Goal: Task Accomplishment & Management: Complete application form

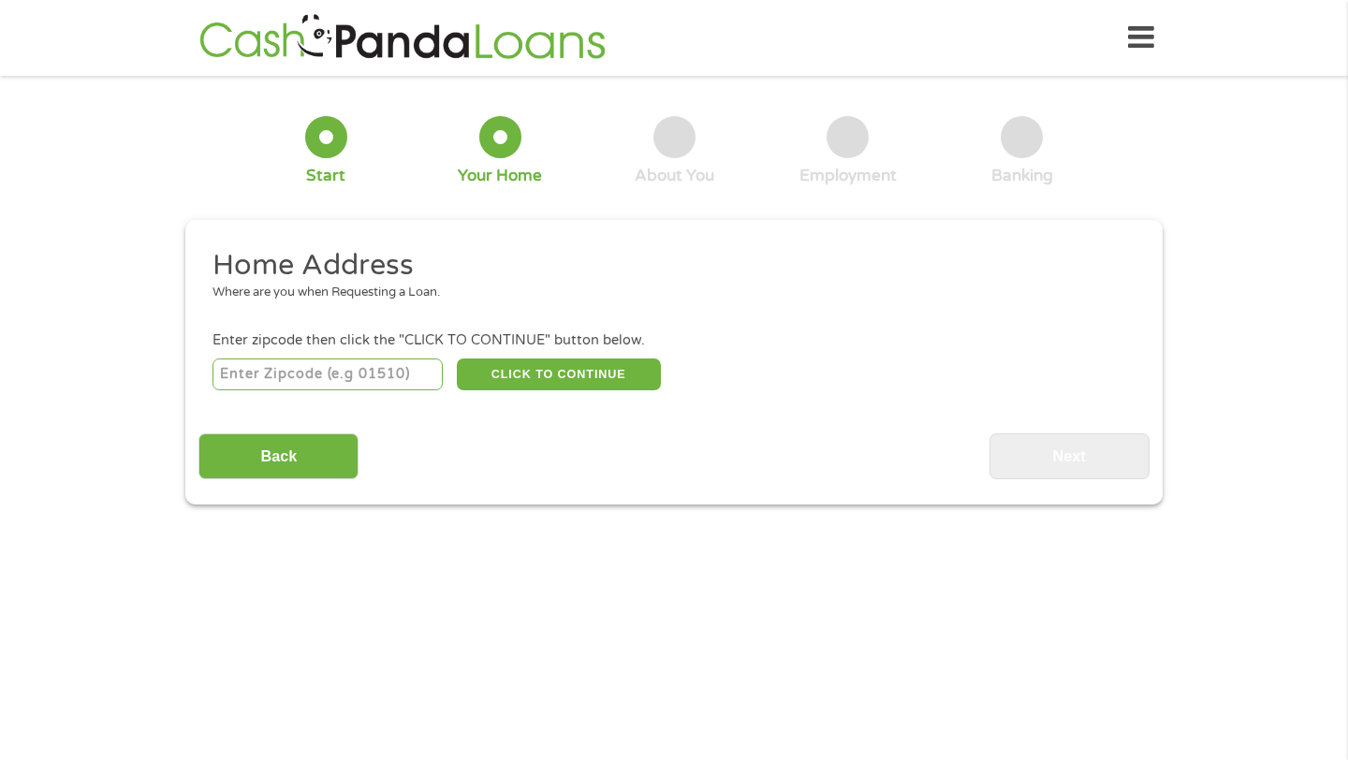
click at [398, 379] on input "number" at bounding box center [328, 375] width 231 height 32
type input "75025"
click at [538, 373] on button "CLICK TO CONTINUE" at bounding box center [559, 375] width 204 height 32
type input "75025"
type input "Plano"
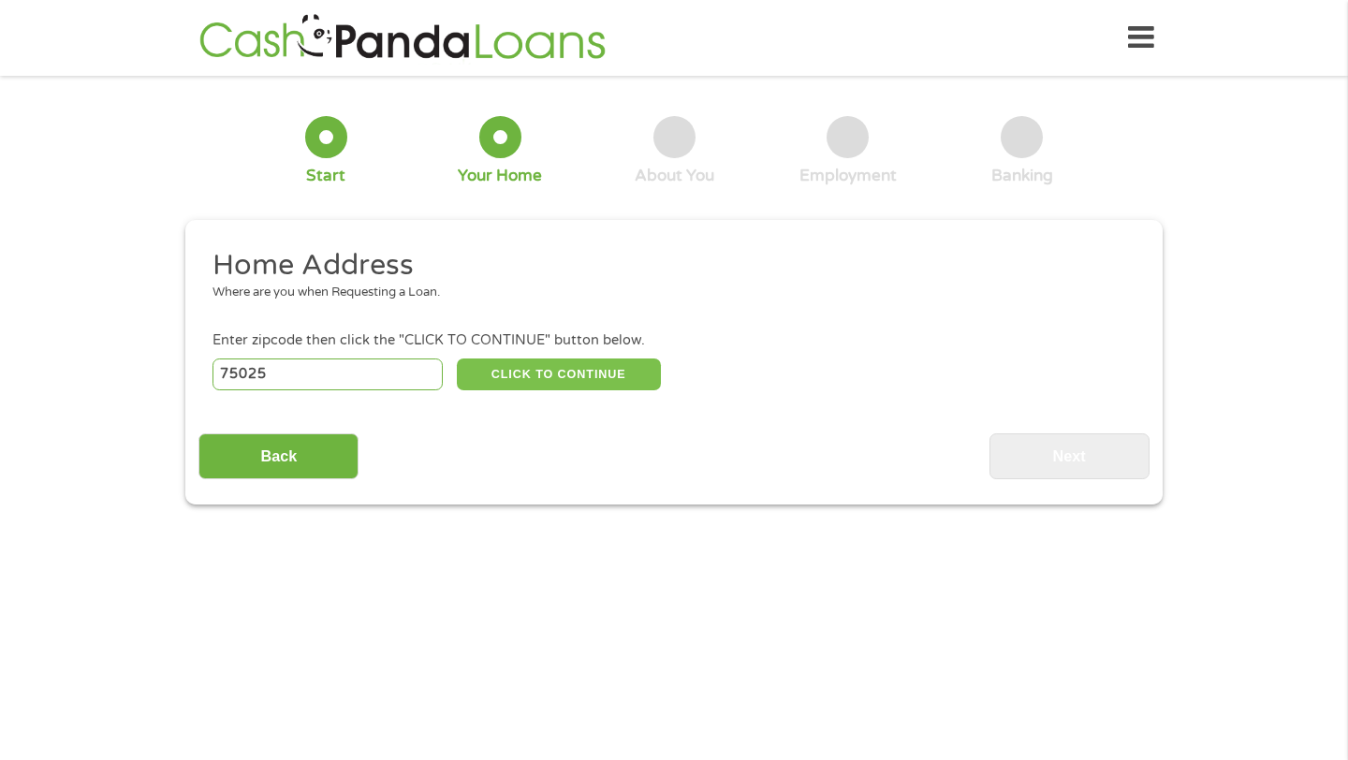
select select "[US_STATE]"
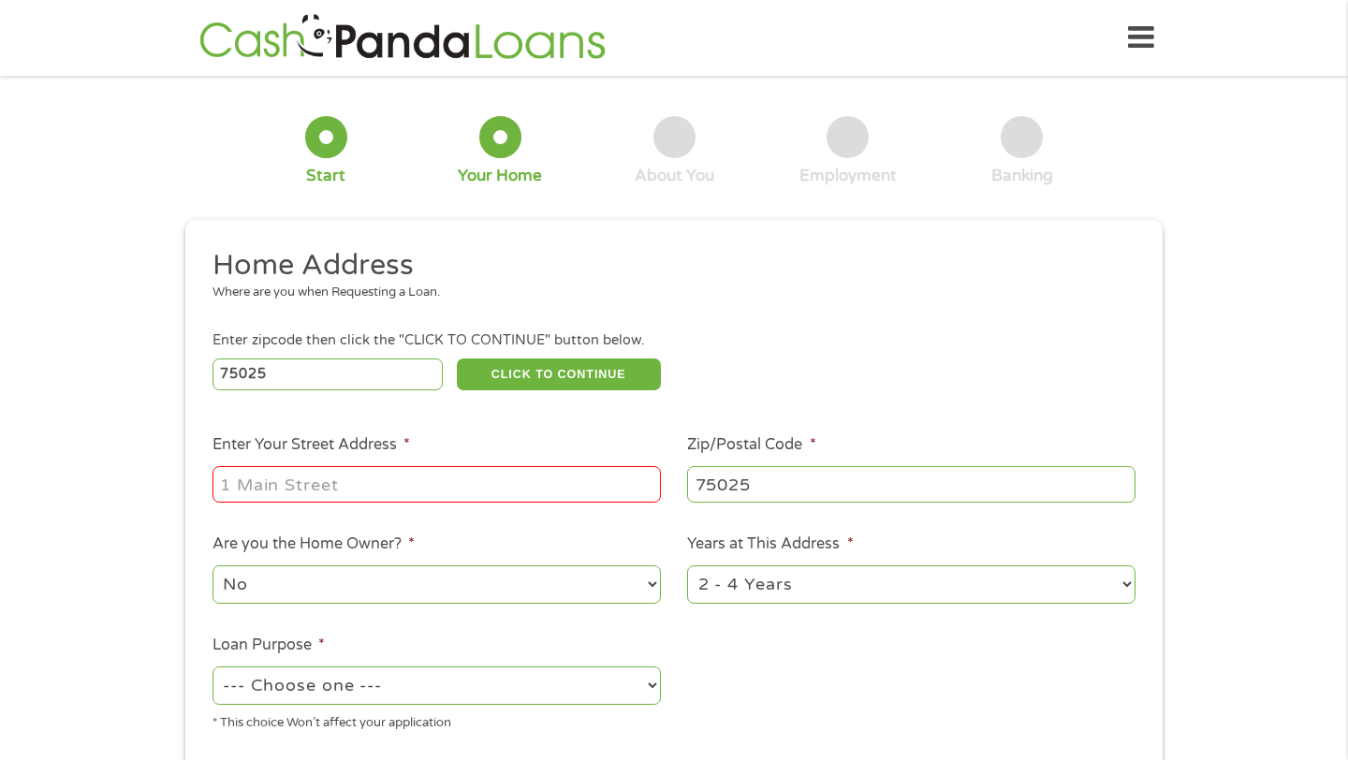
click at [495, 495] on input "Enter Your Street Address *" at bounding box center [437, 484] width 448 height 36
type input "[STREET_ADDRESS]"
click at [708, 581] on select "1 Year or less 1 - 2 Years 2 - 4 Years Over 4 Years" at bounding box center [911, 585] width 448 height 38
select select "12months"
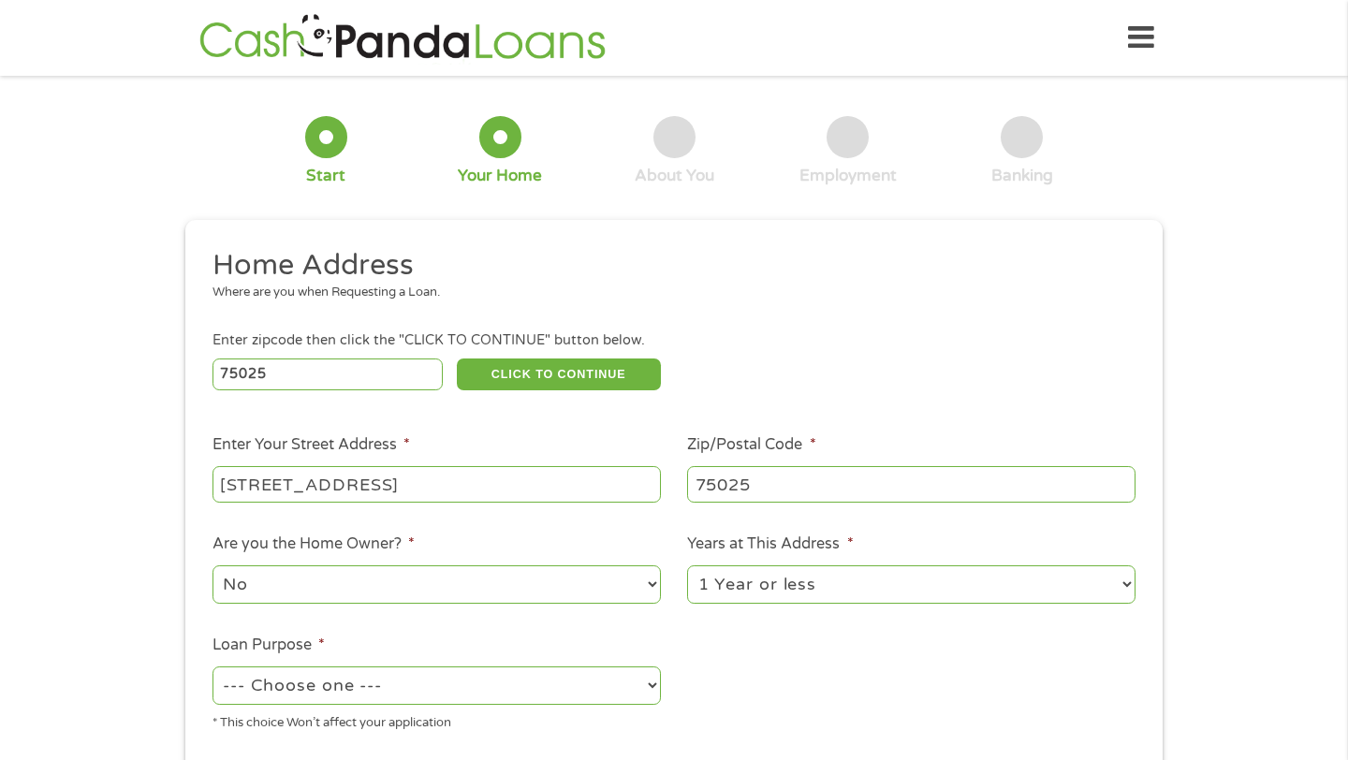
click at [687, 566] on select "1 Year or less 1 - 2 Years 2 - 4 Years Over 4 Years" at bounding box center [911, 585] width 448 height 38
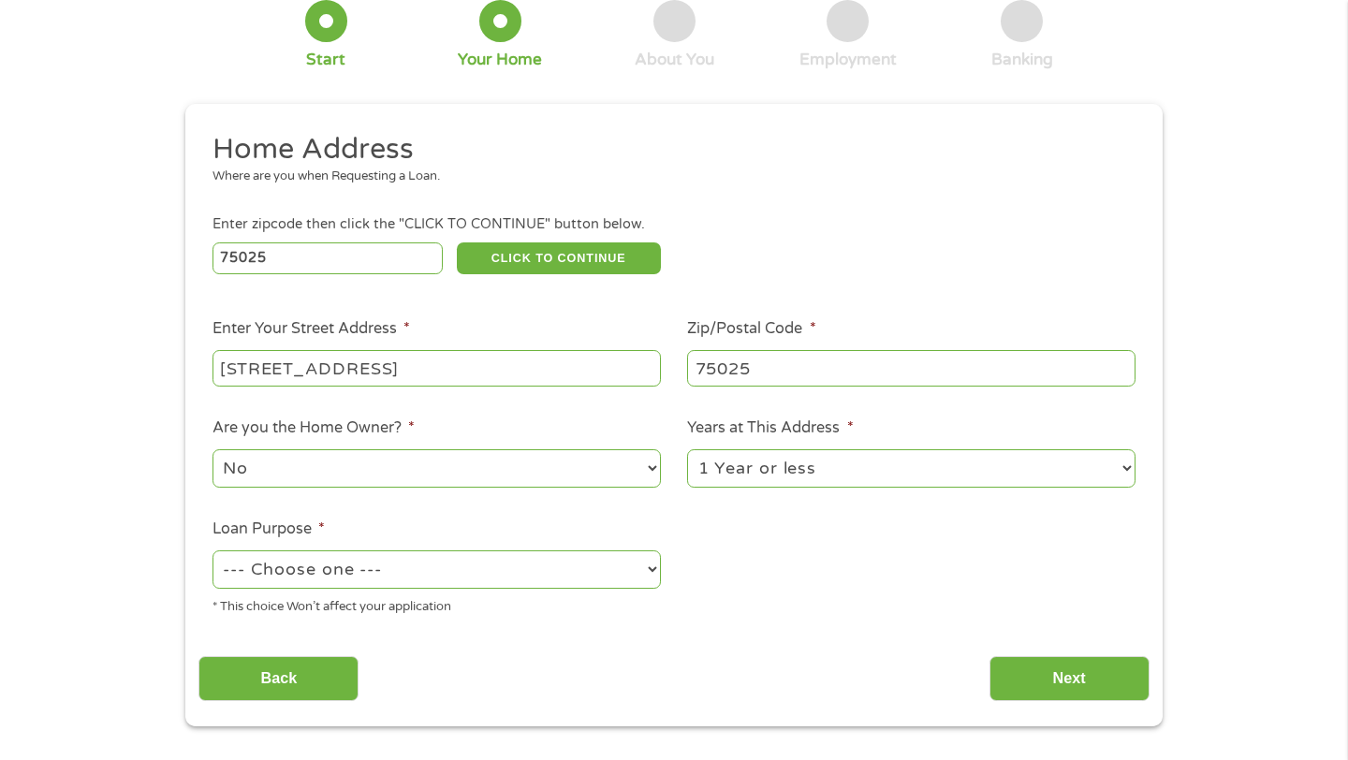
scroll to position [119, 0]
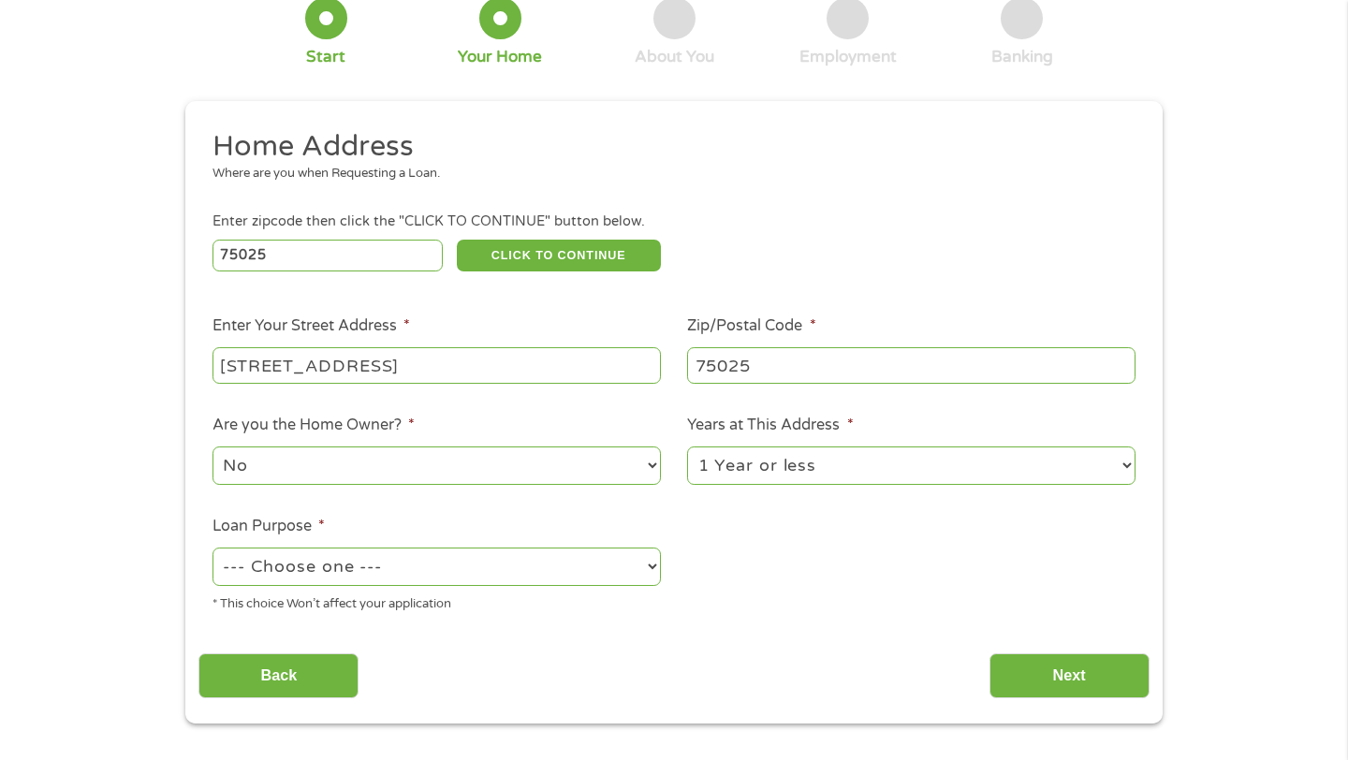
click at [639, 568] on select "--- Choose one --- Pay Bills Debt Consolidation Home Improvement Major Purchase…" at bounding box center [437, 567] width 448 height 38
select select "carloan"
click at [213, 549] on select "--- Choose one --- Pay Bills Debt Consolidation Home Improvement Major Purchase…" at bounding box center [437, 567] width 448 height 38
click at [1058, 686] on input "Next" at bounding box center [1070, 677] width 160 height 46
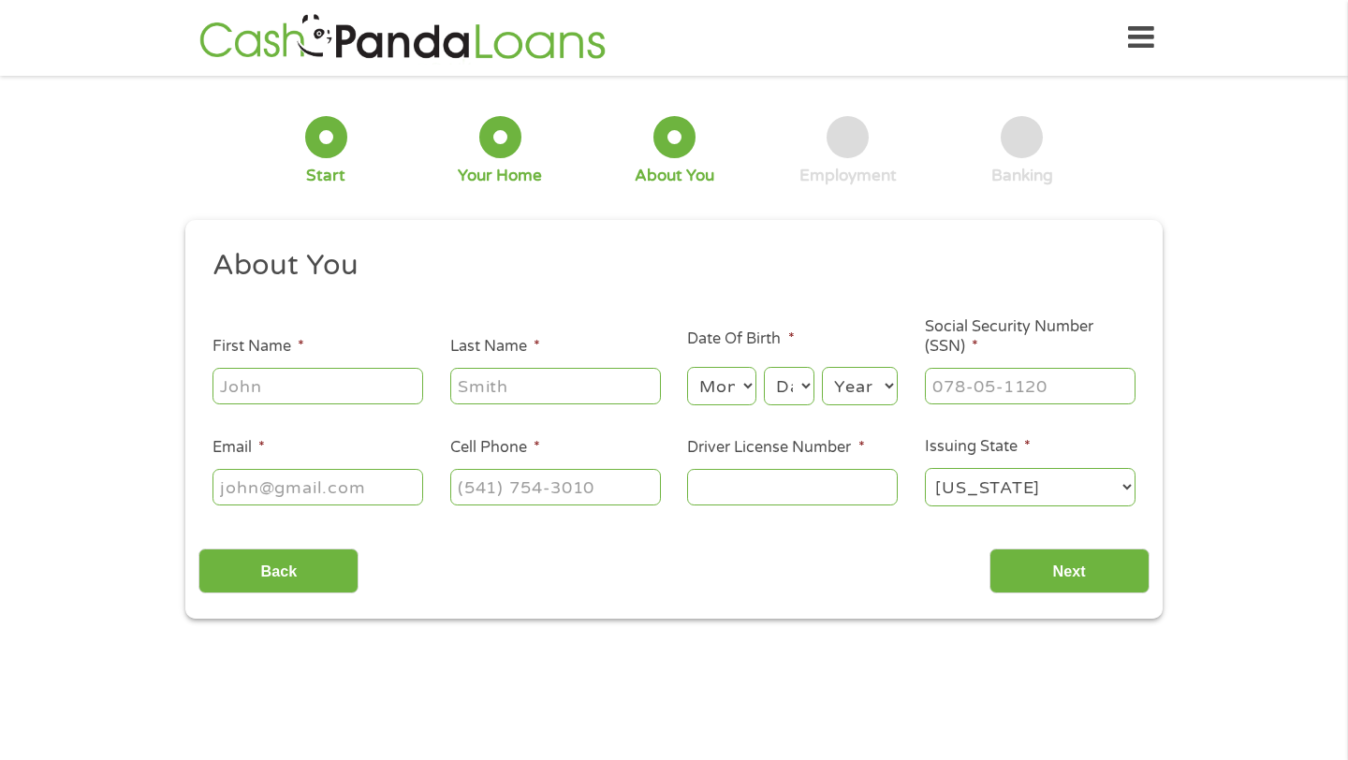
scroll to position [0, 0]
click at [1047, 241] on div "This field is hidden when viewing the form gclid This field is hidden when view…" at bounding box center [673, 420] width 977 height 400
click at [823, 219] on form "1 Start 2 Your Home 3 About You 4 Employment 5 Banking 6 This field is hidden w…" at bounding box center [673, 354] width 977 height 530
click at [380, 380] on input "First Name *" at bounding box center [318, 386] width 211 height 36
type input "[PERSON_NAME]"
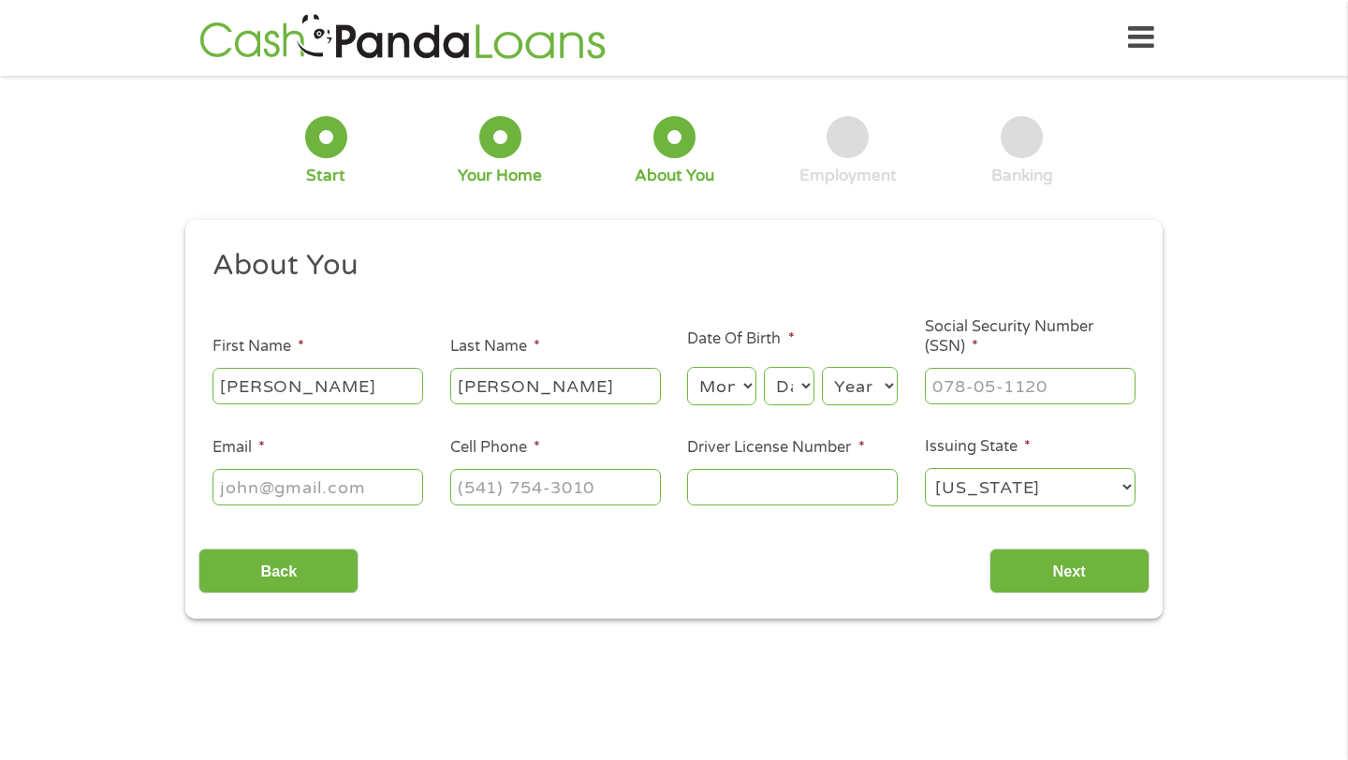
type input "[PERSON_NAME]"
select select "11"
click at [791, 383] on select "Day 1 2 3 4 5 6 7 8 9 10 11 12 13 14 15 16 17 18 19 20 21 22 23 24 25 26 27 28 …" at bounding box center [789, 386] width 51 height 38
select select "4"
click at [764, 368] on select "Day 1 2 3 4 5 6 7 8 9 10 11 12 13 14 15 16 17 18 19 20 21 22 23 24 25 26 27 28 …" at bounding box center [789, 386] width 51 height 38
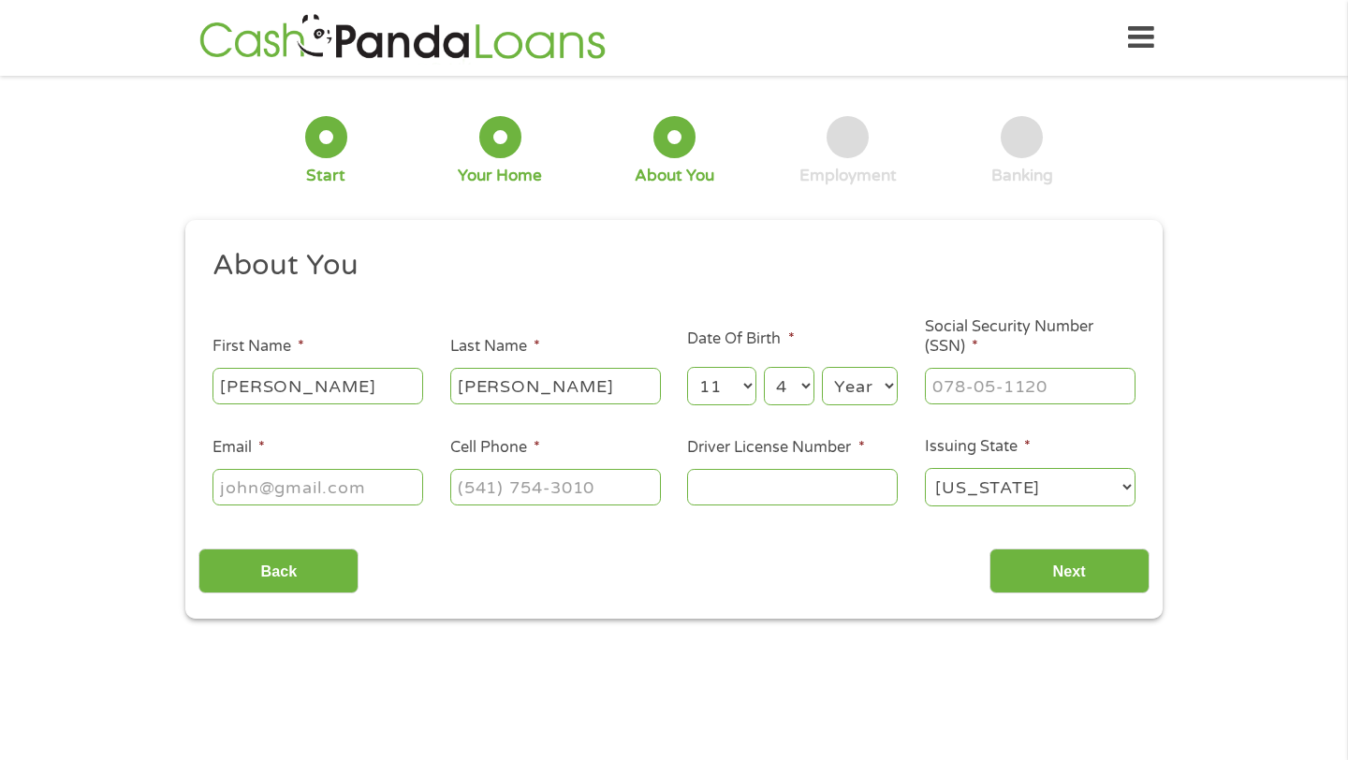
click at [876, 385] on select "Year [DATE] 2006 2005 2004 2003 2002 2001 2000 1999 1998 1997 1996 1995 1994 19…" at bounding box center [860, 386] width 76 height 38
select select "1991"
click at [822, 368] on select "Year [DATE] 2006 2005 2004 2003 2002 2001 2000 1999 1998 1997 1996 1995 1994 19…" at bounding box center [860, 386] width 76 height 38
click at [966, 389] on input "___-__-____" at bounding box center [1030, 386] width 211 height 36
type input "638-28-4668"
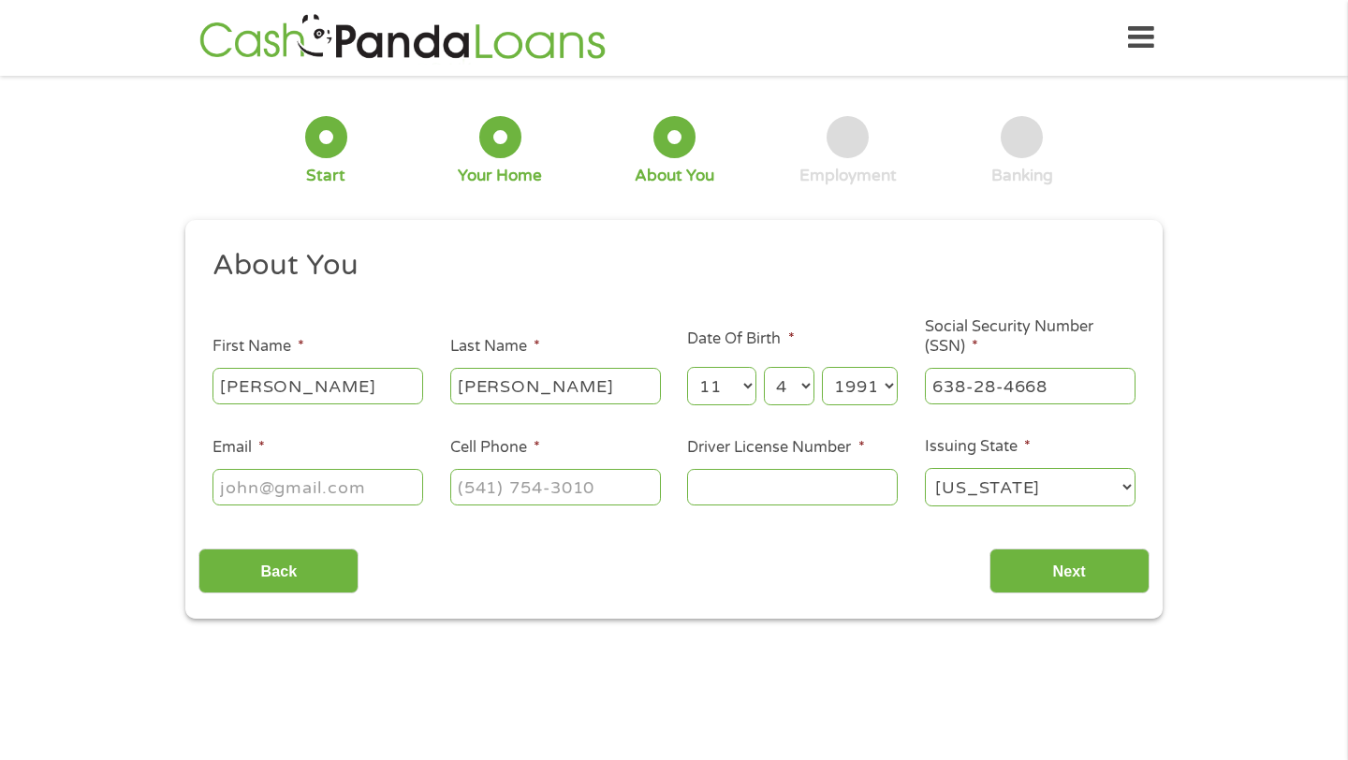
click at [392, 505] on input "Email *" at bounding box center [318, 487] width 211 height 36
type input "[EMAIL_ADDRESS][DOMAIN_NAME]"
type input "[PHONE_NUMBER]"
type input "40113812"
click at [1076, 556] on input "Next" at bounding box center [1070, 572] width 160 height 46
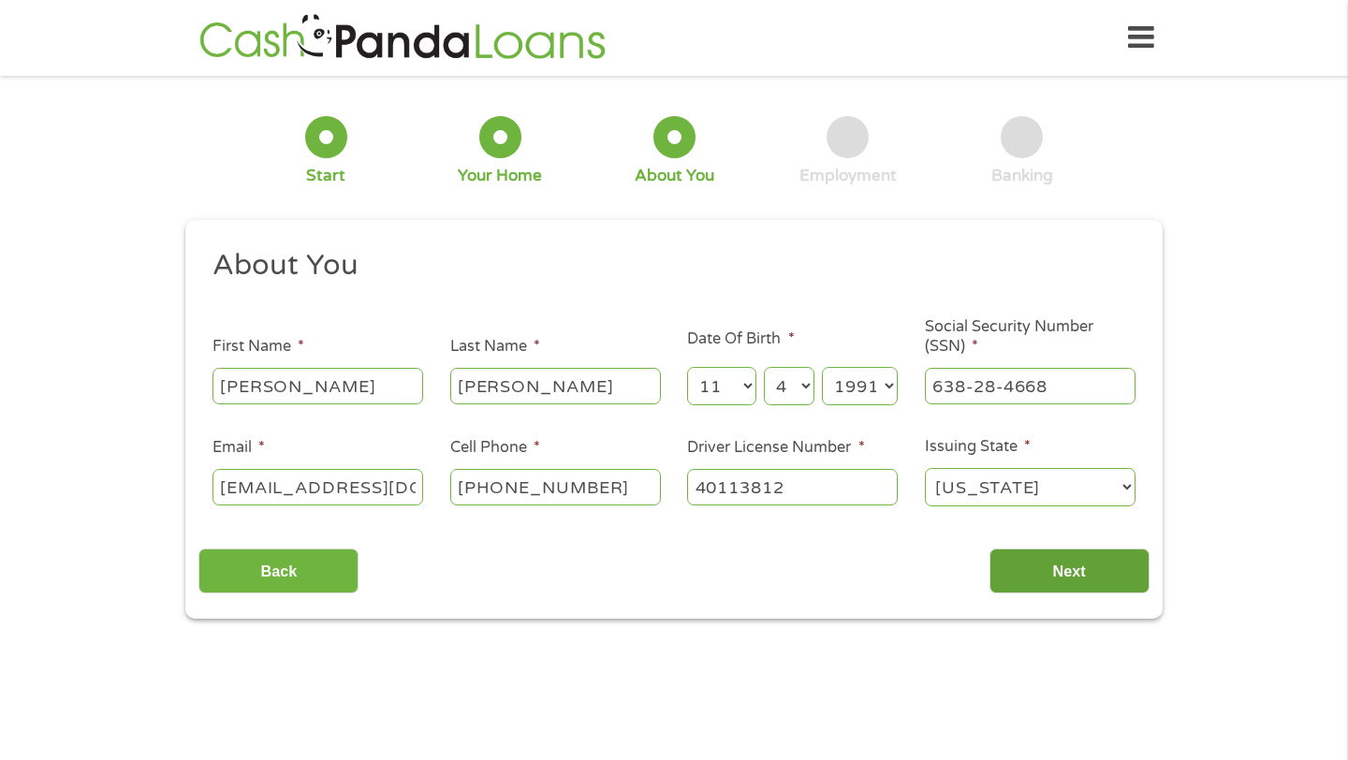
scroll to position [7, 7]
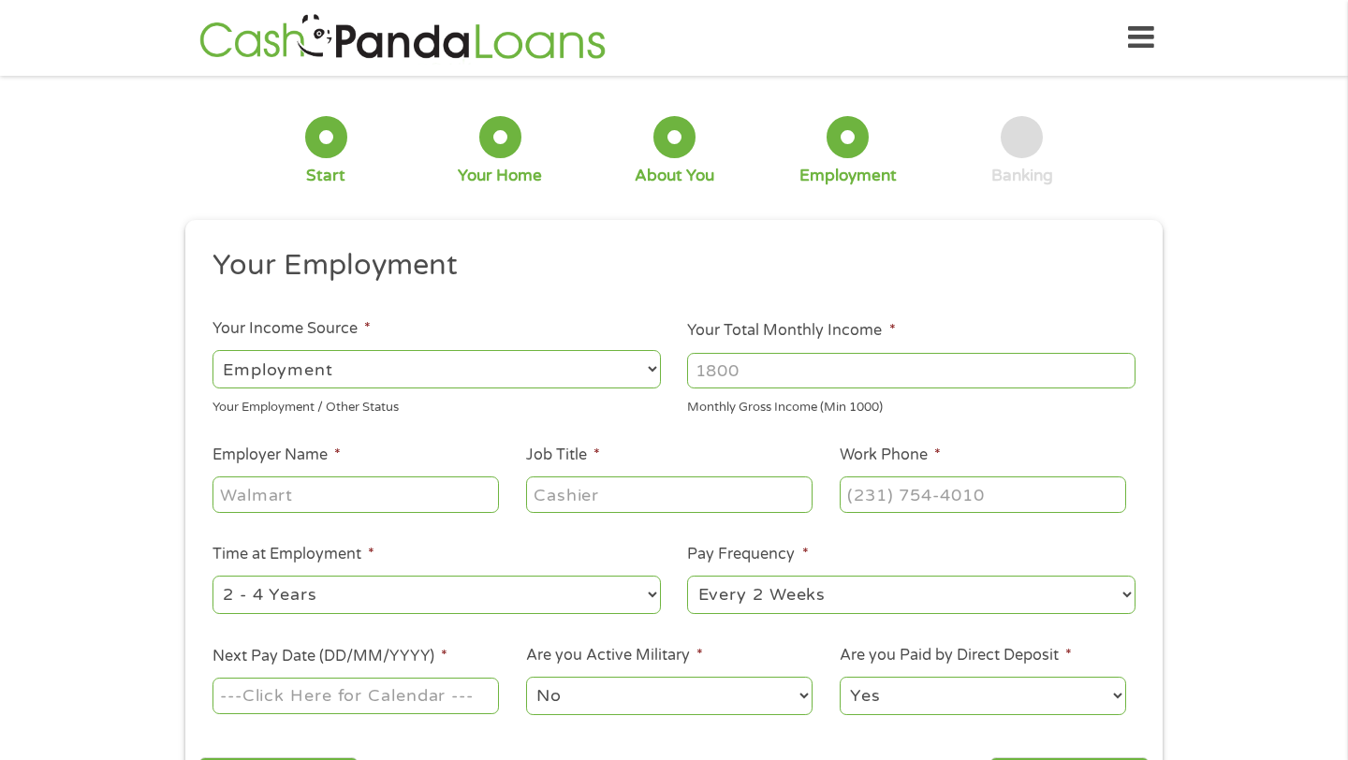
click at [790, 372] on input "Your Total Monthly Income *" at bounding box center [911, 371] width 448 height 36
click at [1124, 374] on input "1000" at bounding box center [911, 371] width 448 height 36
click at [1124, 369] on input "1001" at bounding box center [911, 371] width 448 height 36
click at [1124, 369] on input "1002" at bounding box center [911, 371] width 448 height 36
click at [1070, 367] on input "1002" at bounding box center [911, 371] width 448 height 36
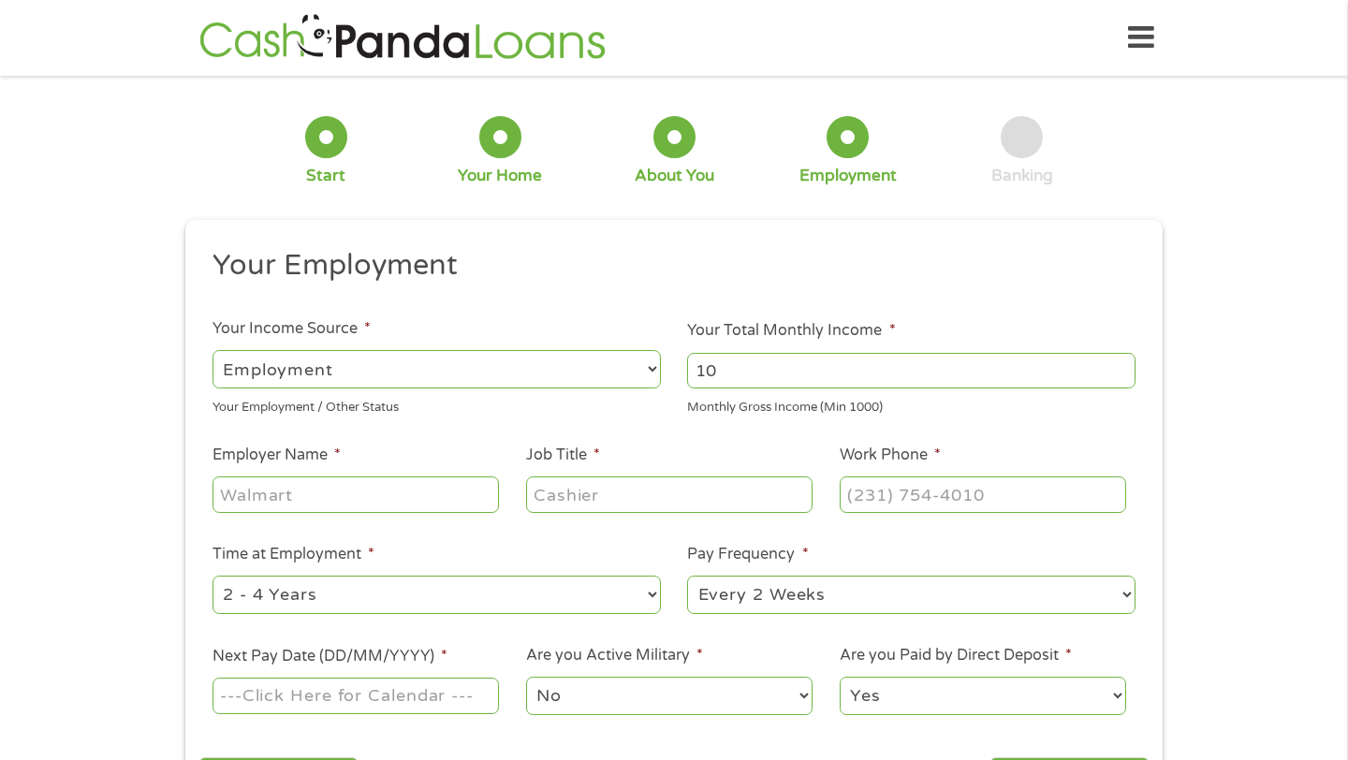
type input "1"
type input "5200"
click at [436, 495] on input "Employer Name *" at bounding box center [356, 495] width 287 height 36
type input "[GEOGRAPHIC_DATA][DEMOGRAPHIC_DATA]"
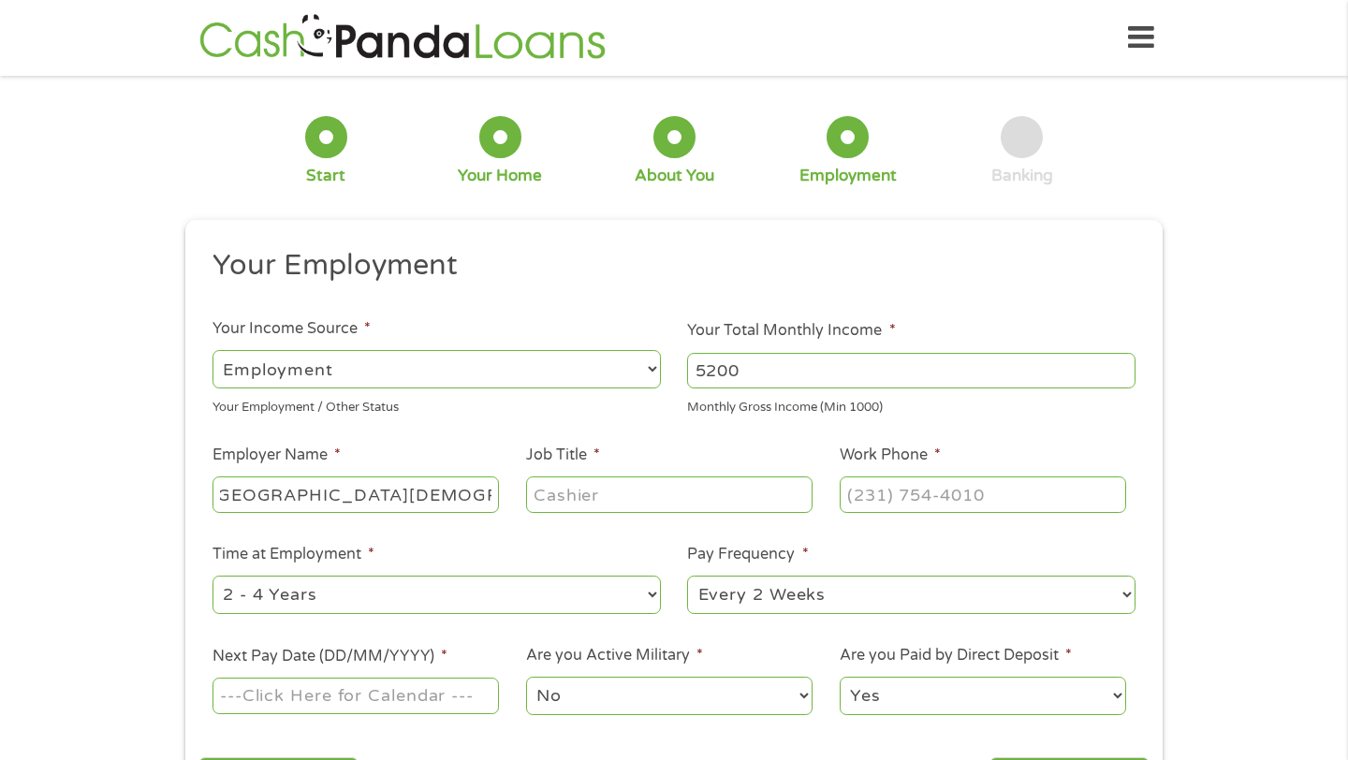
click at [352, 377] on select "--- Choose one --- Employment [DEMOGRAPHIC_DATA] Benefits" at bounding box center [437, 369] width 448 height 38
click at [213, 350] on select "--- Choose one --- Employment [DEMOGRAPHIC_DATA] Benefits" at bounding box center [437, 369] width 448 height 38
click at [377, 375] on select "--- Choose one --- Employment [DEMOGRAPHIC_DATA] Benefits" at bounding box center [437, 369] width 448 height 38
click at [213, 350] on select "--- Choose one --- Employment [DEMOGRAPHIC_DATA] Benefits" at bounding box center [437, 369] width 448 height 38
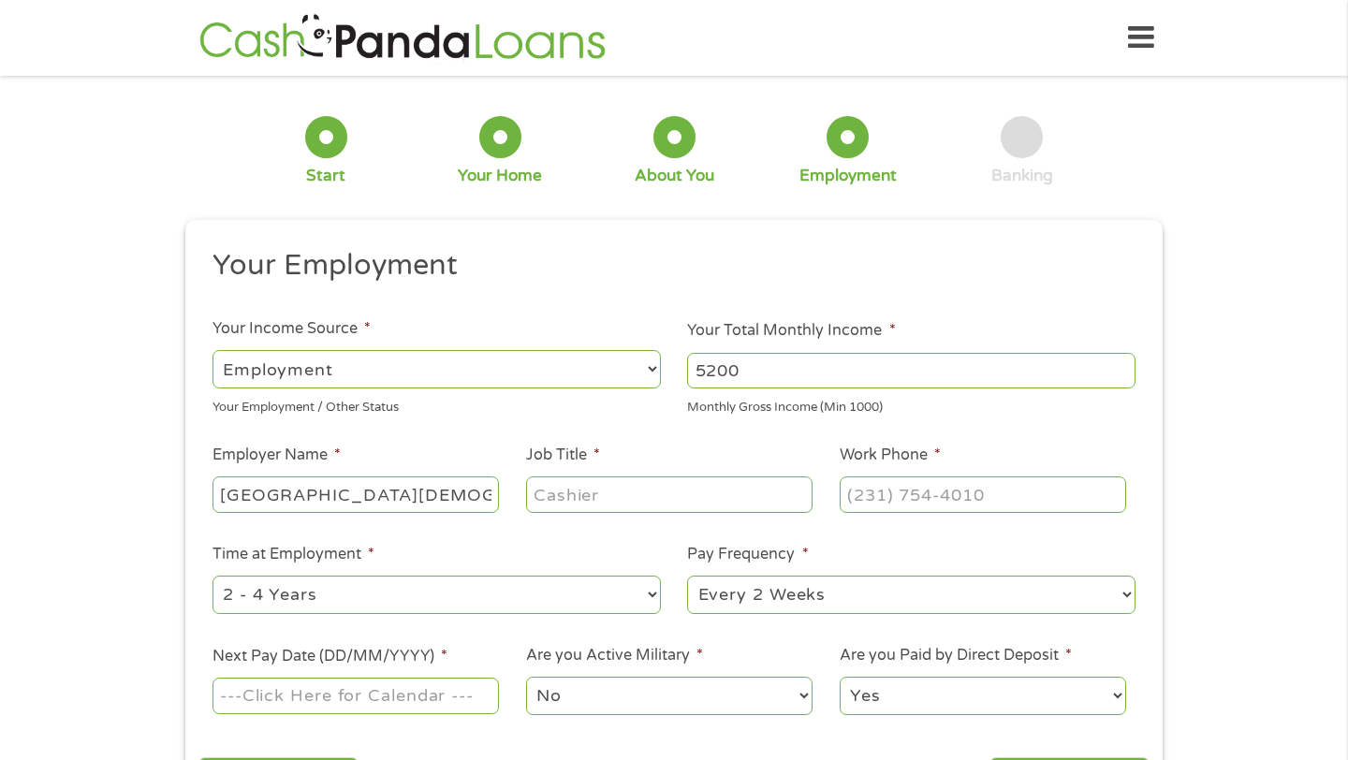
click at [698, 511] on input "Job Title *" at bounding box center [669, 495] width 287 height 36
type input "Teacher"
type input "[PHONE_NUMBER]"
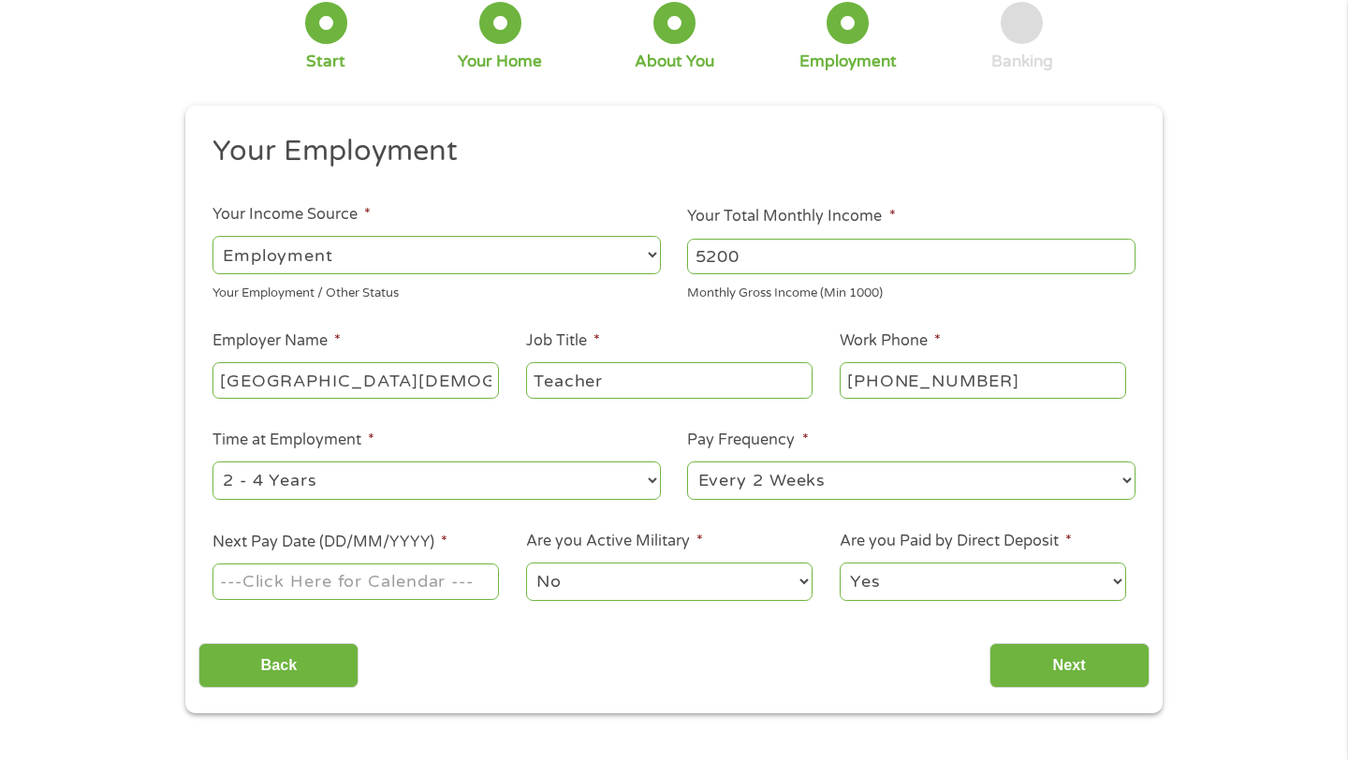
scroll to position [154, 0]
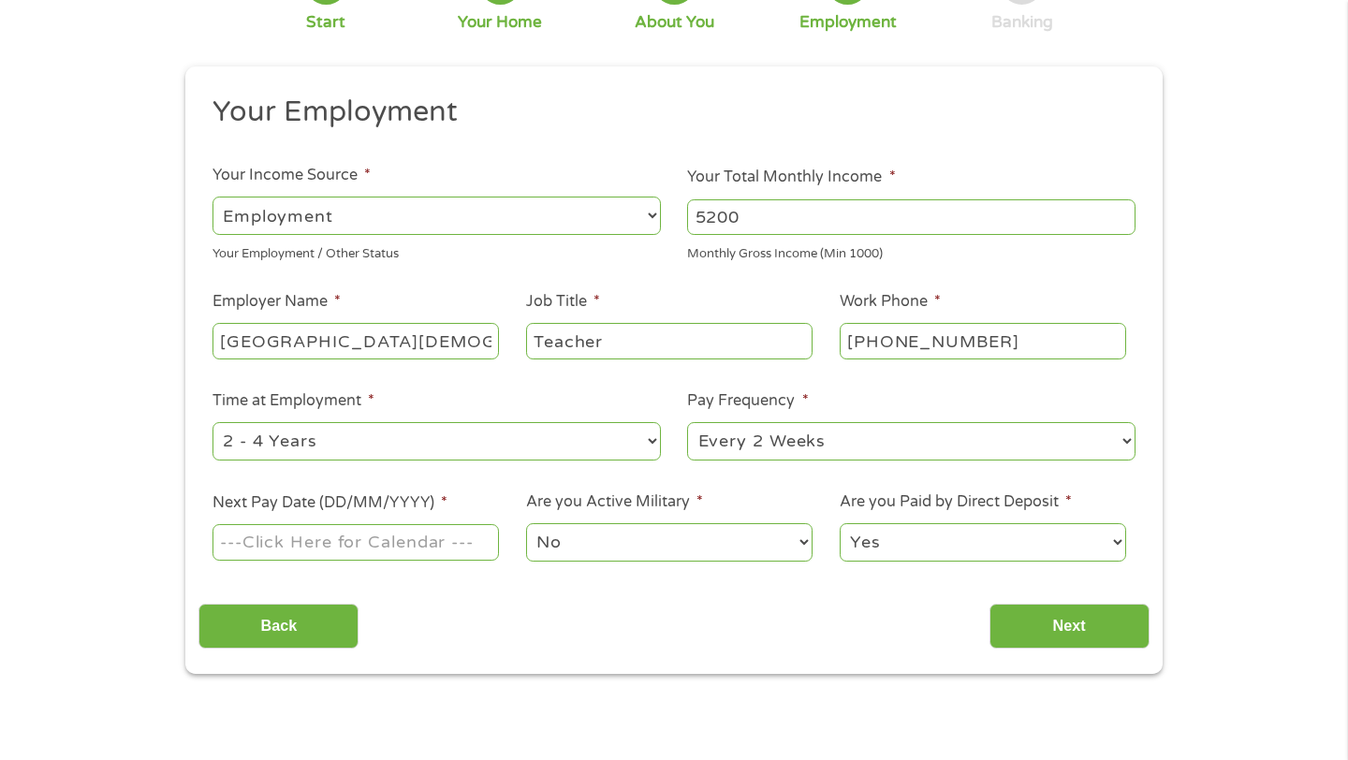
click at [852, 443] on select "--- Choose one --- Every 2 Weeks Every Week Monthly Semi-Monthly" at bounding box center [911, 441] width 448 height 38
select select "semimonthly"
click at [687, 422] on select "--- Choose one --- Every 2 Weeks Every Week Monthly Semi-Monthly" at bounding box center [911, 441] width 448 height 38
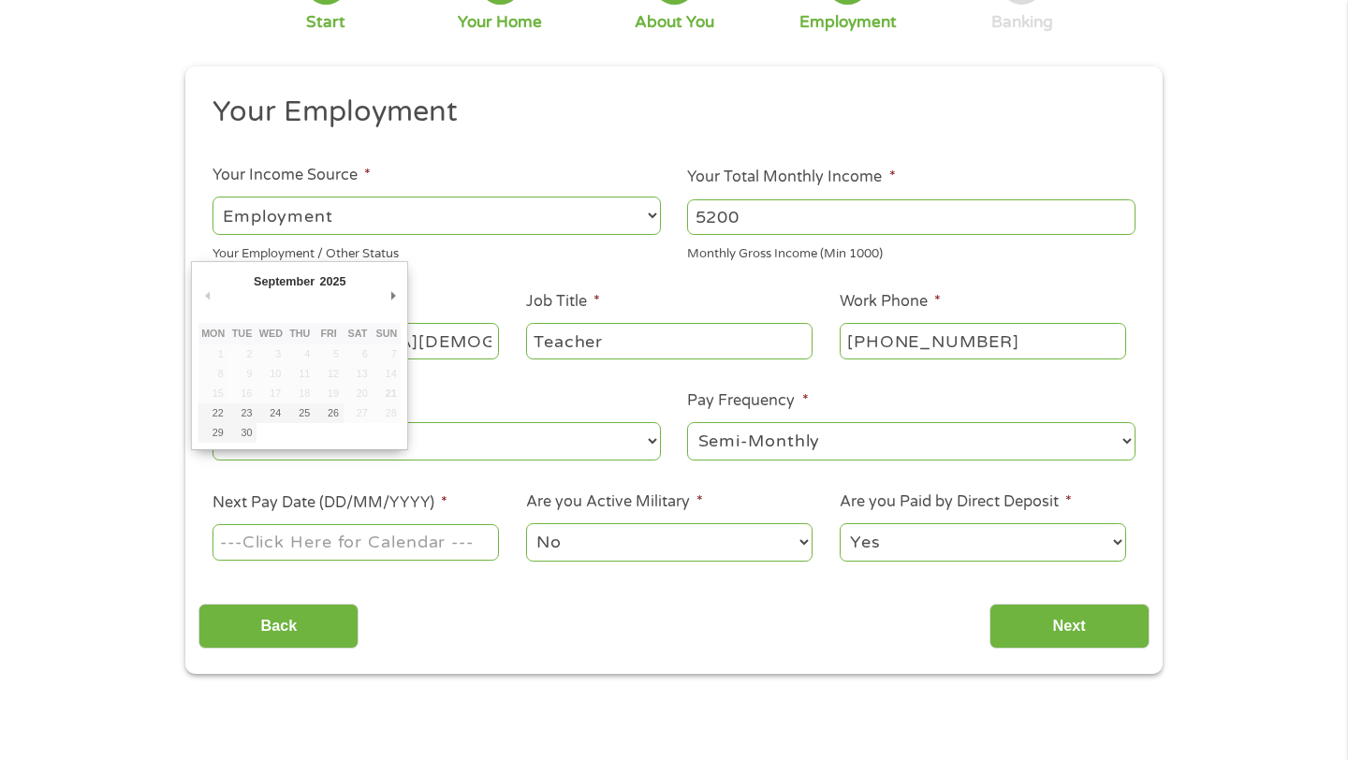
click at [389, 545] on input "Next Pay Date (DD/MM/YYYY) *" at bounding box center [356, 542] width 287 height 36
type input "[DATE]"
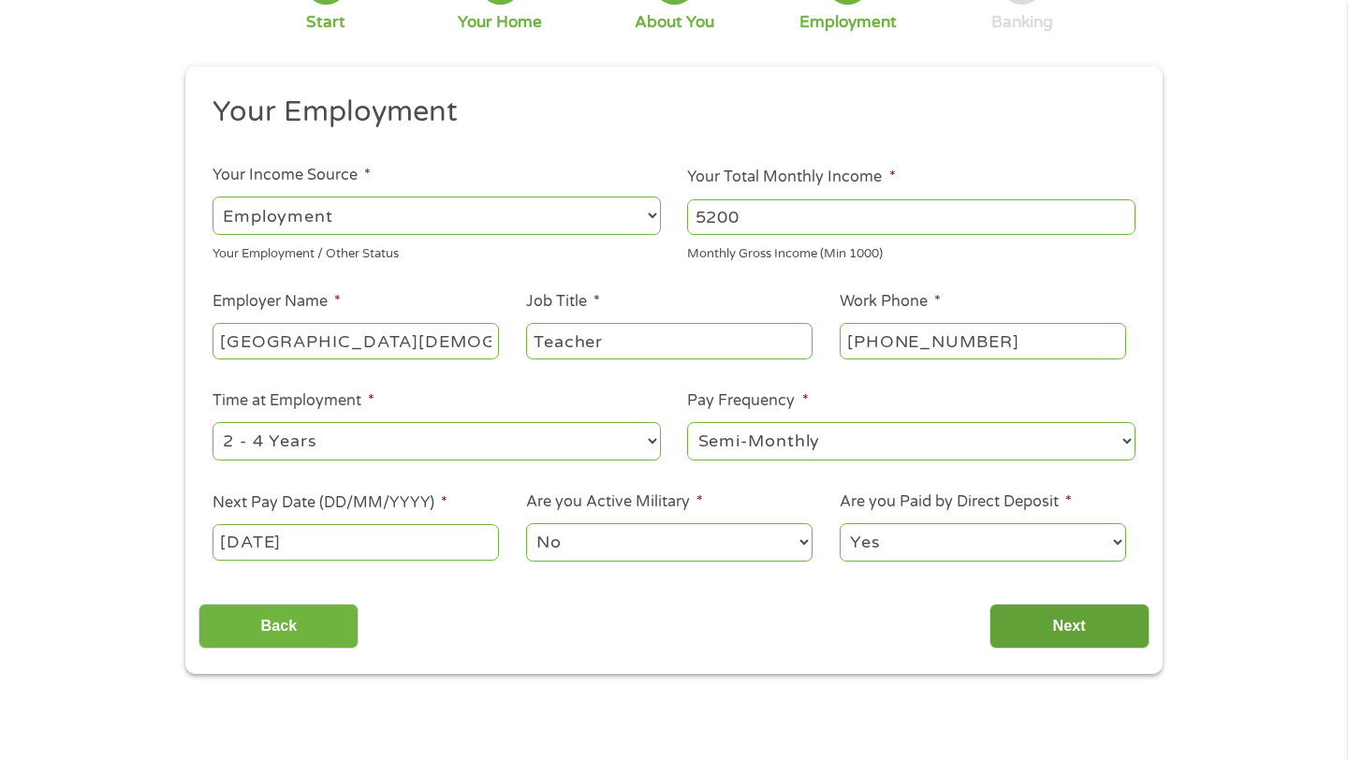
click at [1038, 620] on input "Next" at bounding box center [1070, 627] width 160 height 46
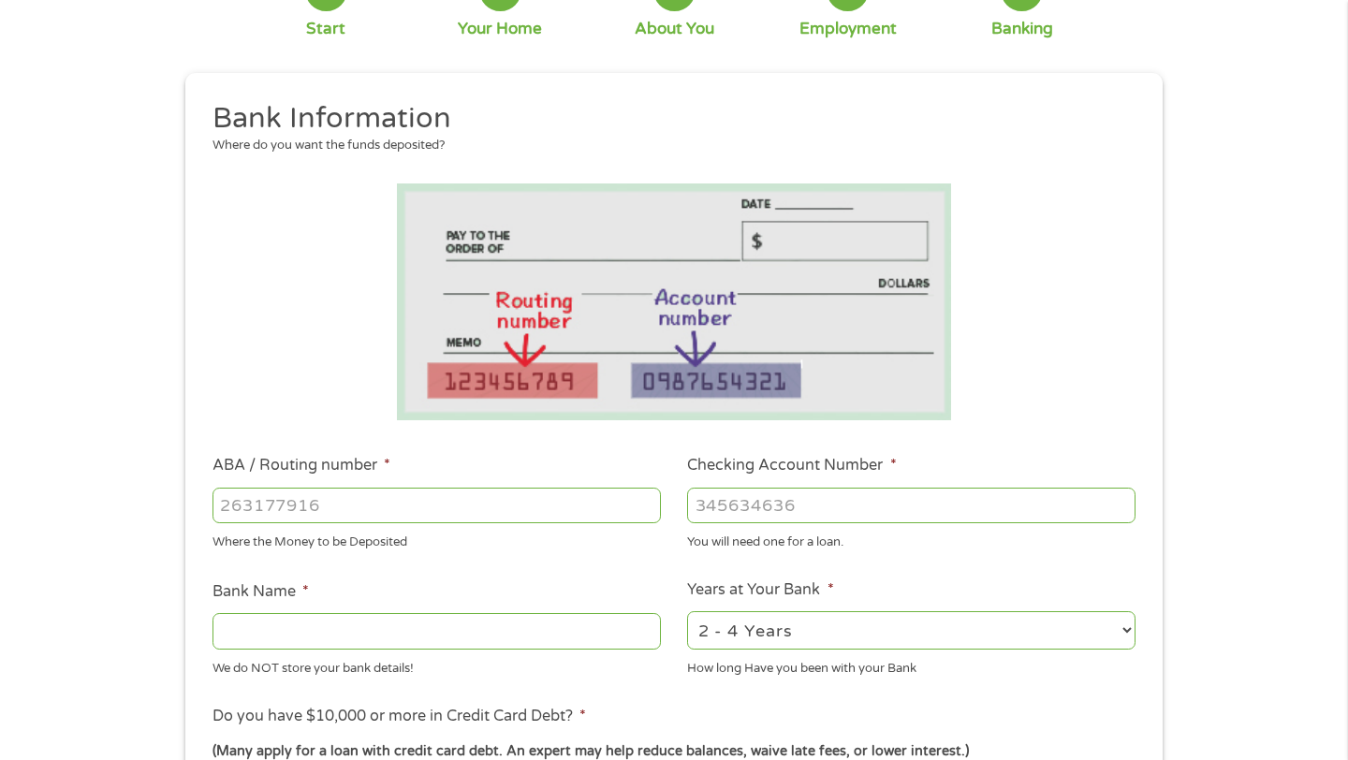
scroll to position [175, 0]
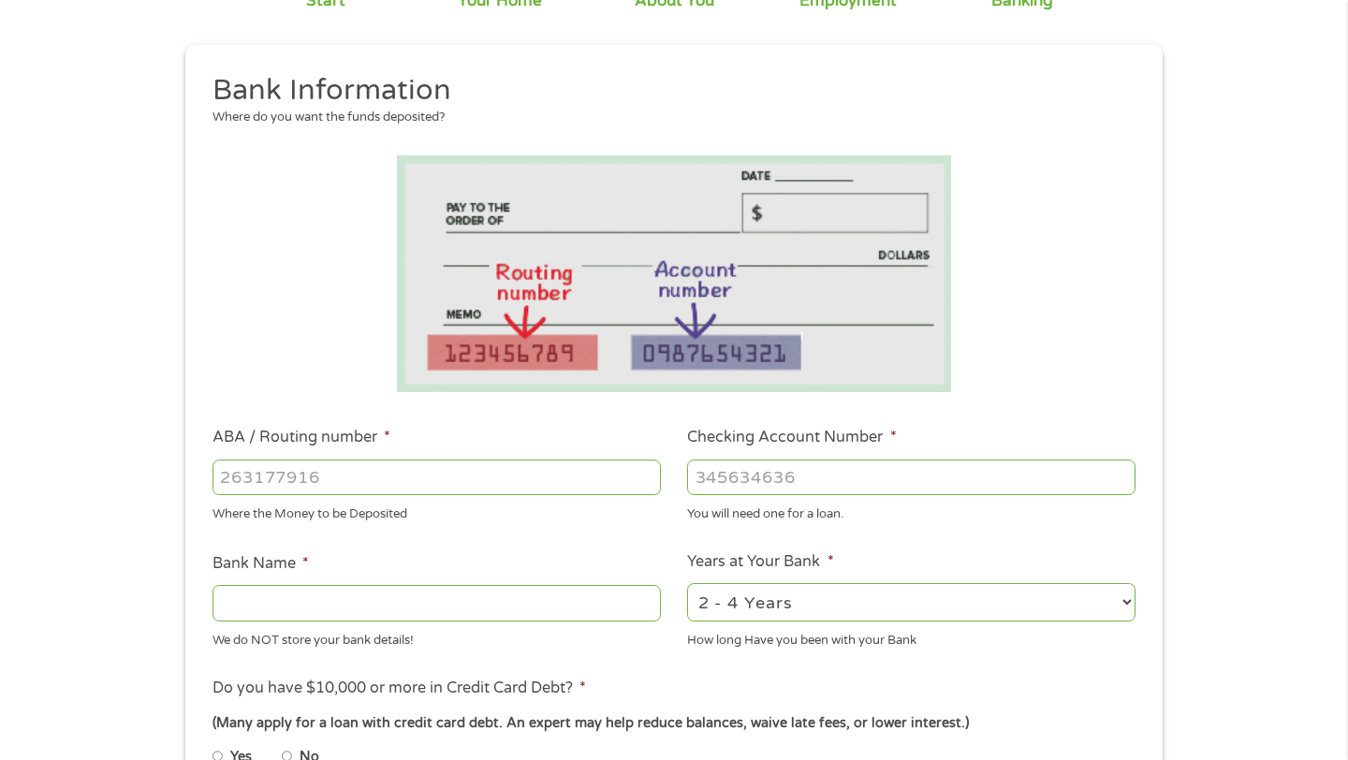
click at [624, 483] on input "ABA / Routing number *" at bounding box center [437, 478] width 448 height 36
type input "311079869"
type input "LONE STAR CREDIT UNION"
type input "311079869"
click at [768, 479] on input "Checking Account Number *" at bounding box center [911, 478] width 448 height 36
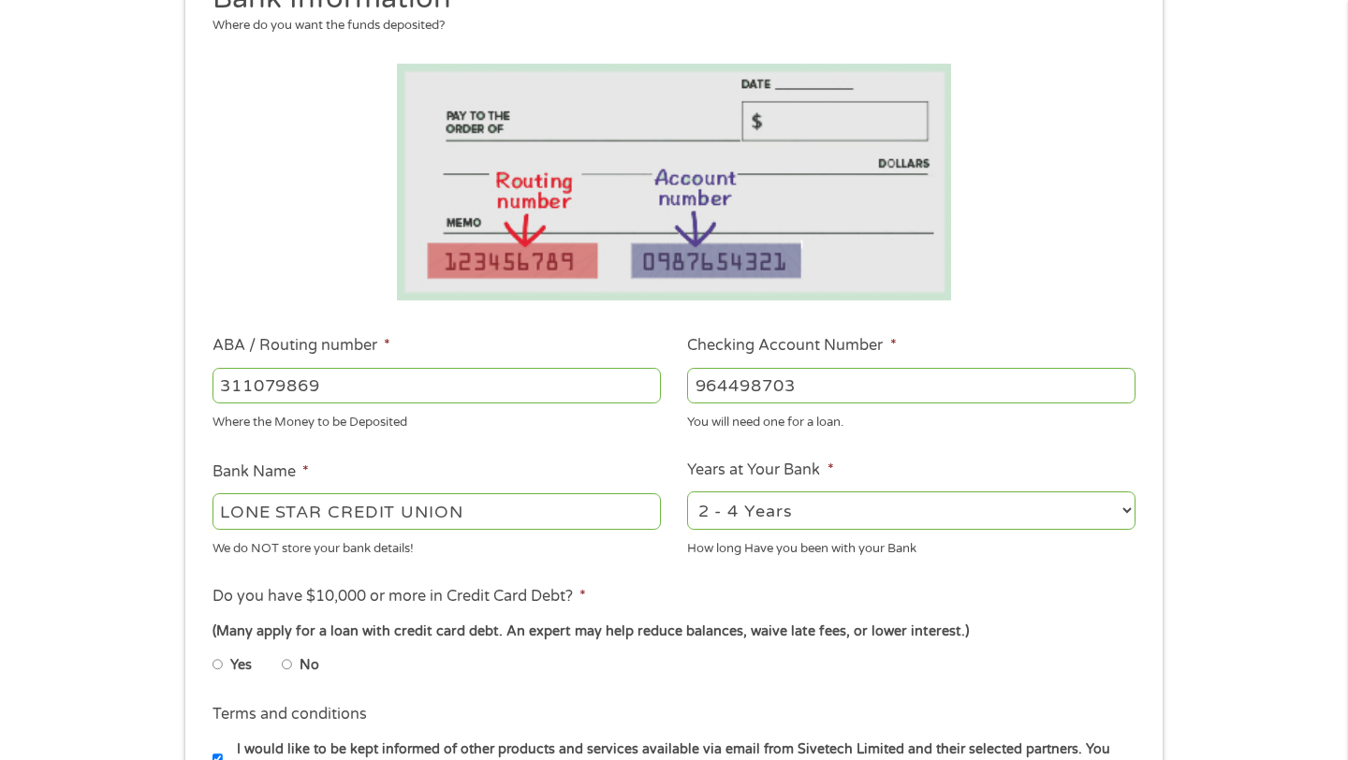
scroll to position [270, 0]
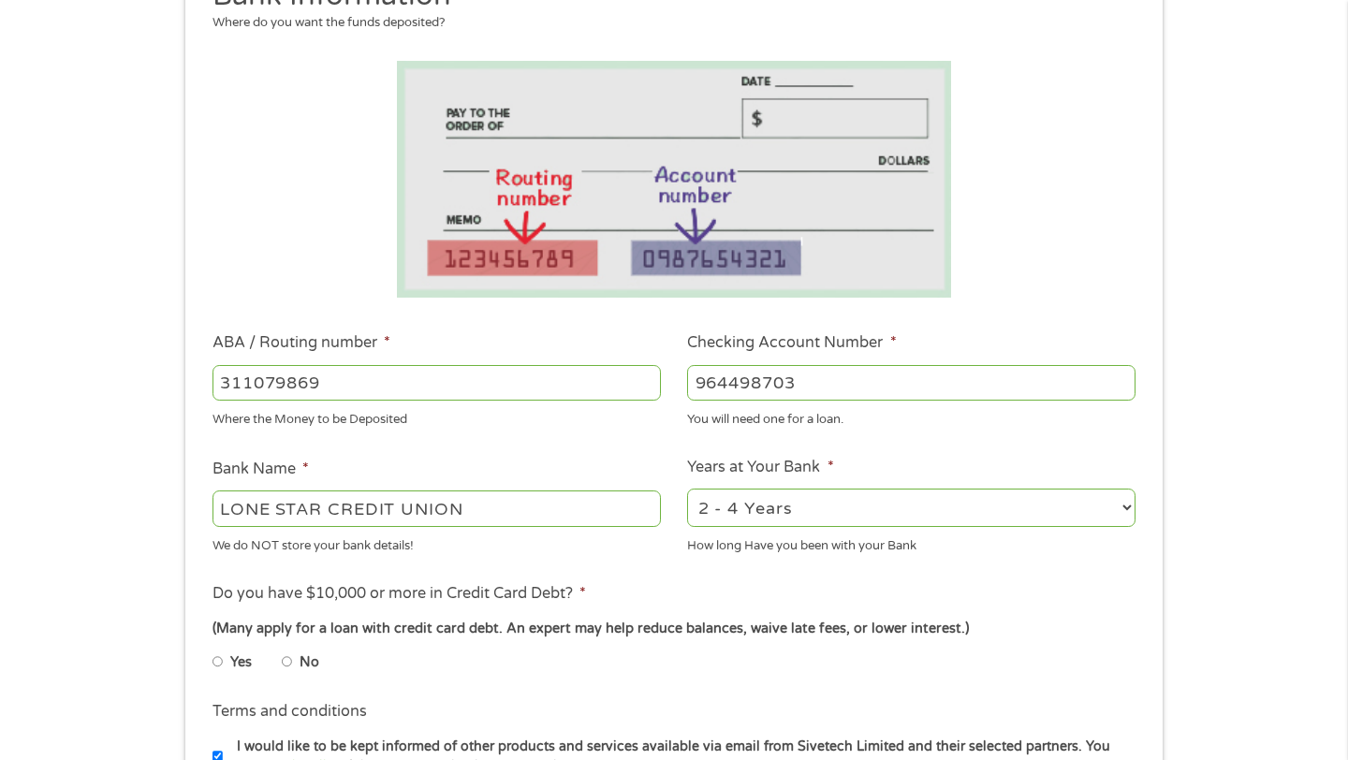
type input "964498703"
click at [785, 519] on select "2 - 4 Years 6 - 12 Months 1 - 2 Years Over 4 Years" at bounding box center [911, 508] width 448 height 38
select select "24months"
click at [687, 489] on select "2 - 4 Years 6 - 12 Months 1 - 2 Years Over 4 Years" at bounding box center [911, 508] width 448 height 38
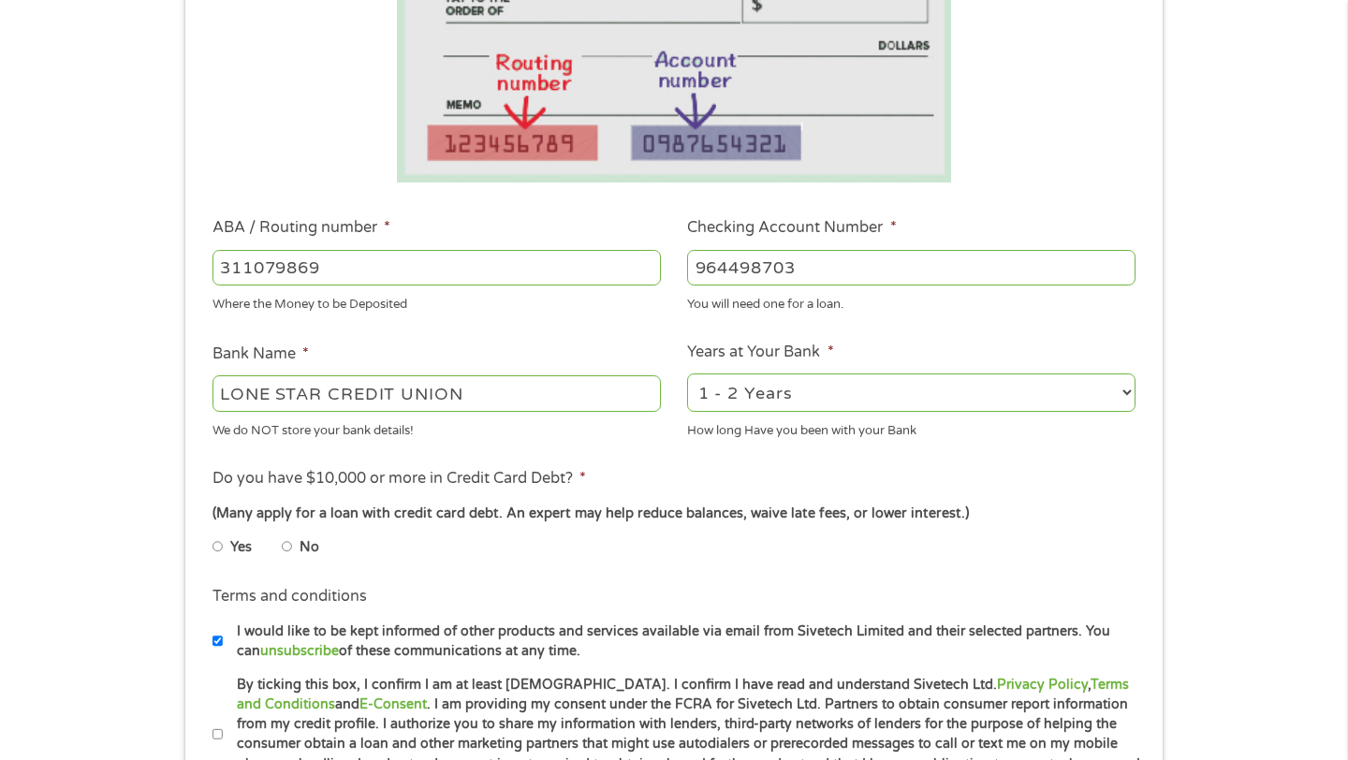
scroll to position [401, 0]
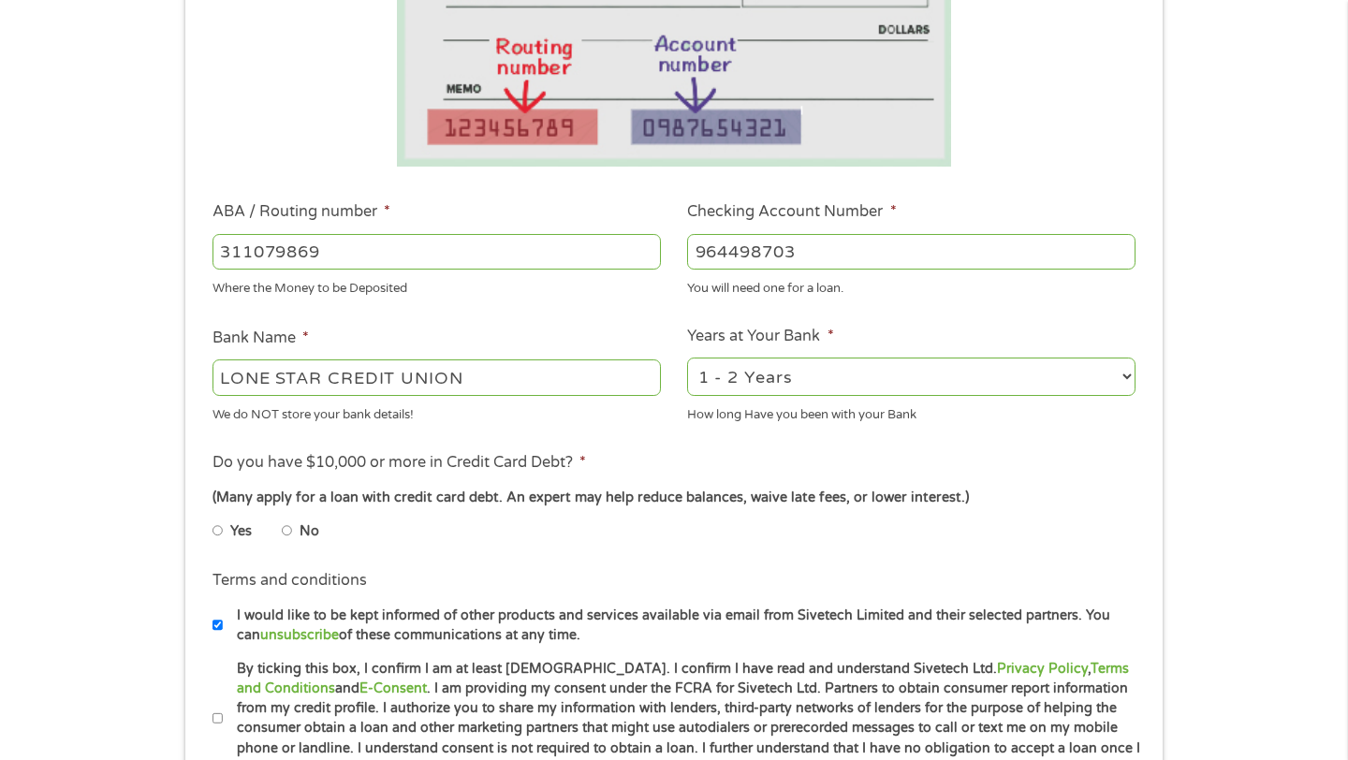
click at [288, 531] on input "No" at bounding box center [287, 531] width 11 height 30
radio input "true"
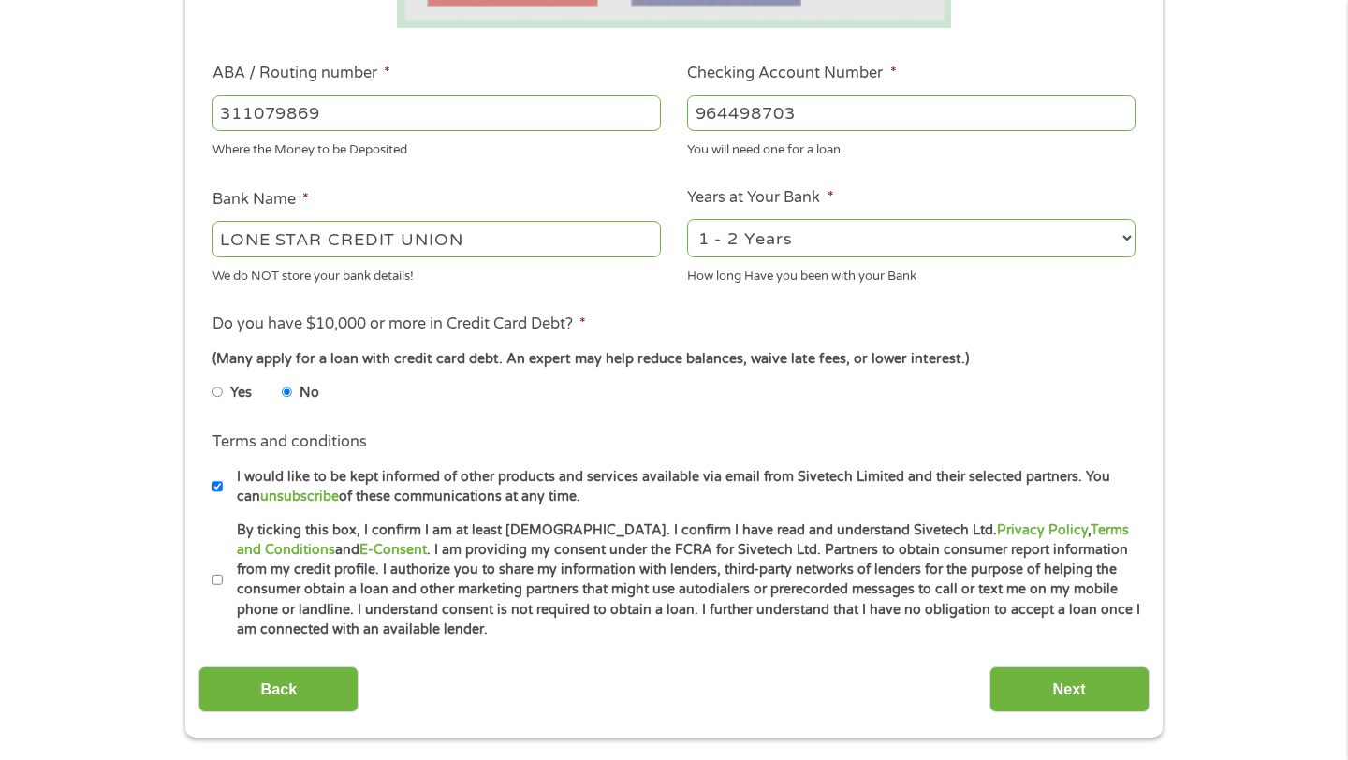
scroll to position [540, 0]
click at [218, 578] on input "By ticking this box, I confirm I am at least [DEMOGRAPHIC_DATA]. I confirm I ha…" at bounding box center [218, 580] width 11 height 30
checkbox input "true"
click at [1009, 690] on input "Next" at bounding box center [1070, 689] width 160 height 46
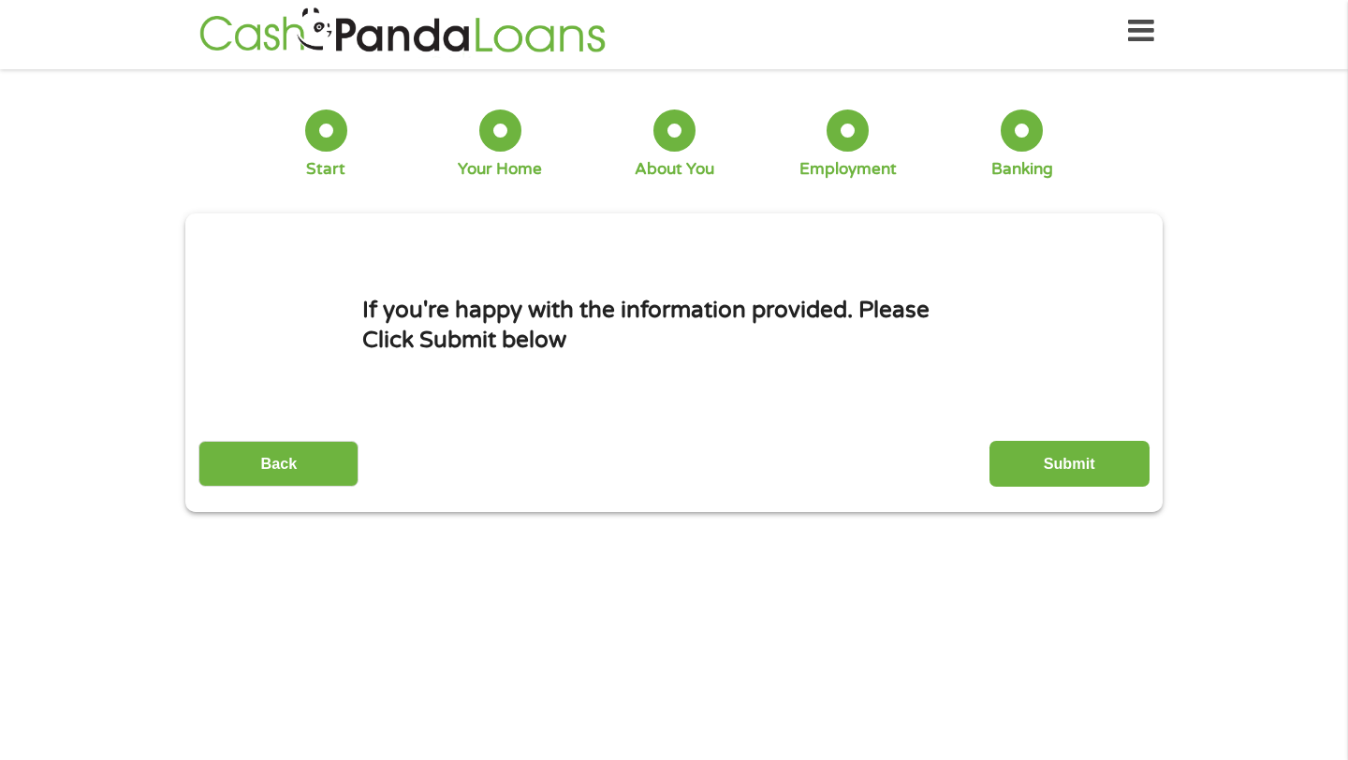
scroll to position [0, 0]
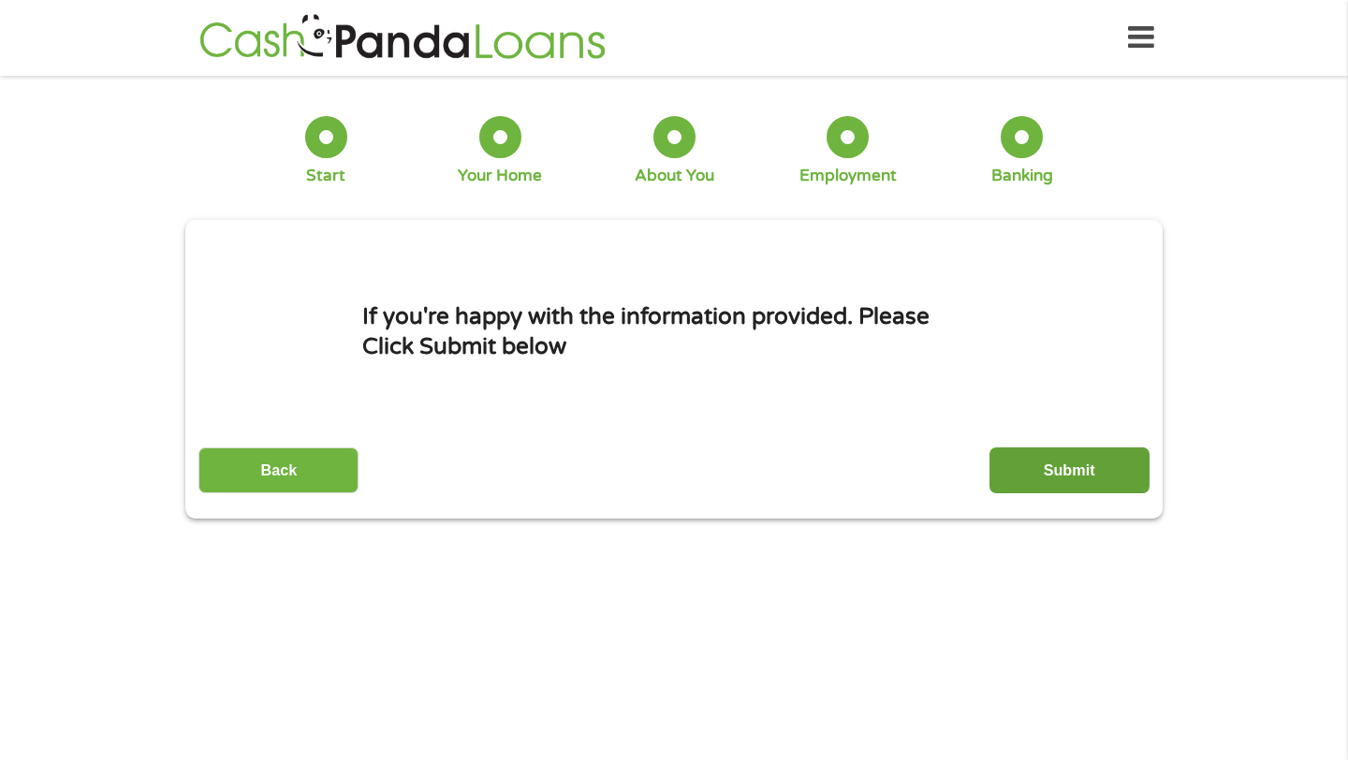
click at [1021, 463] on input "Submit" at bounding box center [1070, 471] width 160 height 46
